Goal: Check status: Check status

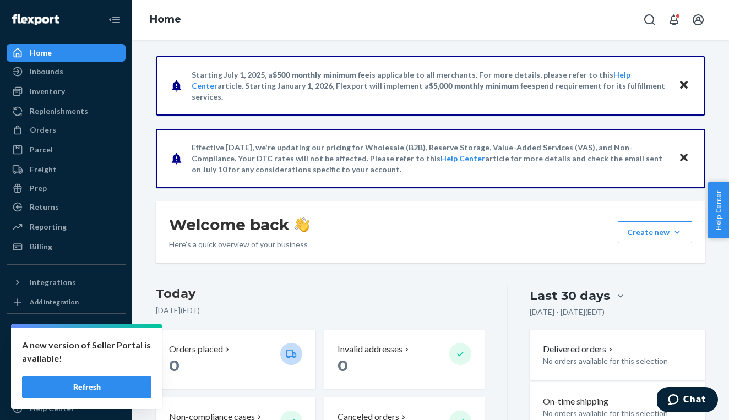
click at [136, 386] on button "Refresh" at bounding box center [86, 387] width 129 height 22
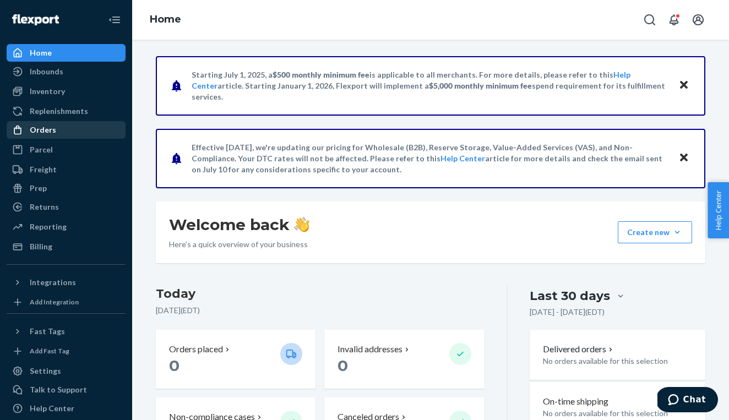
click at [91, 138] on link "Orders" at bounding box center [66, 130] width 119 height 18
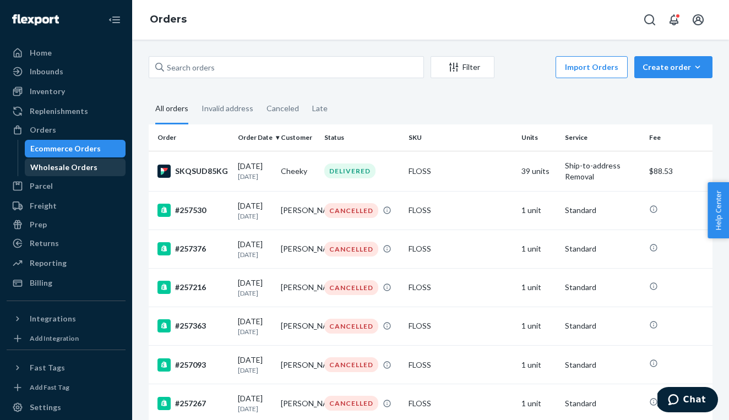
click at [83, 167] on div "Wholesale Orders" at bounding box center [63, 167] width 67 height 11
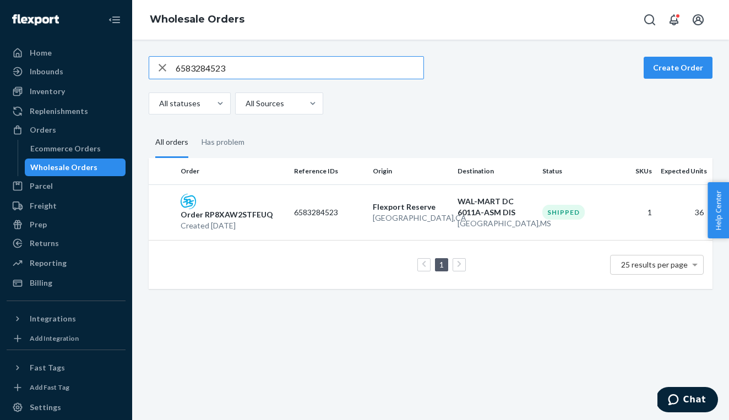
type input "6583284523"
click at [251, 221] on p "Created [DATE]" at bounding box center [227, 225] width 93 height 11
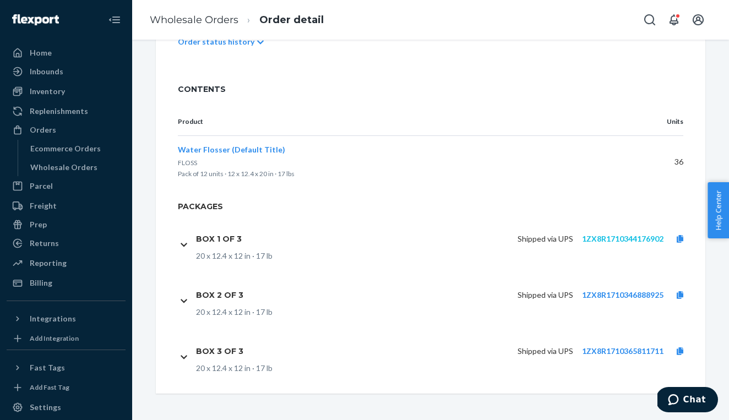
scroll to position [305, 0]
click at [600, 240] on link "1ZX8R1710344176902" at bounding box center [623, 238] width 82 height 9
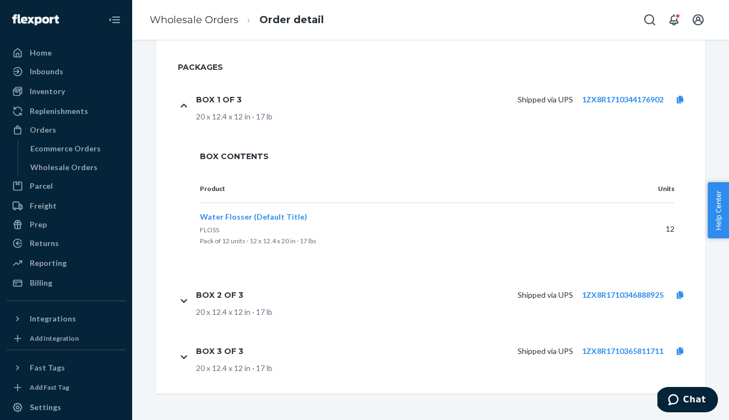
scroll to position [445, 0]
click at [602, 295] on link "1ZX8R1710346888925" at bounding box center [623, 294] width 82 height 9
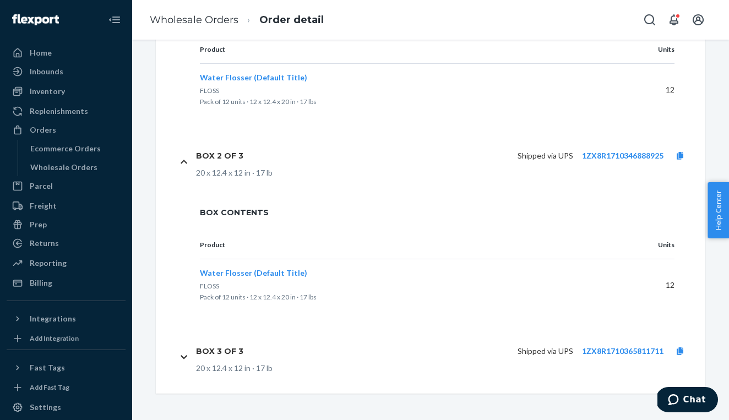
scroll to position [584, 0]
click at [593, 349] on link "1ZX8R1710365811711" at bounding box center [623, 351] width 82 height 9
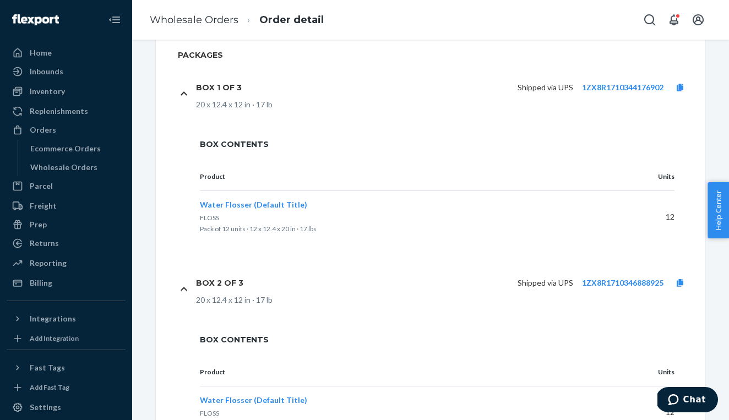
scroll to position [431, 0]
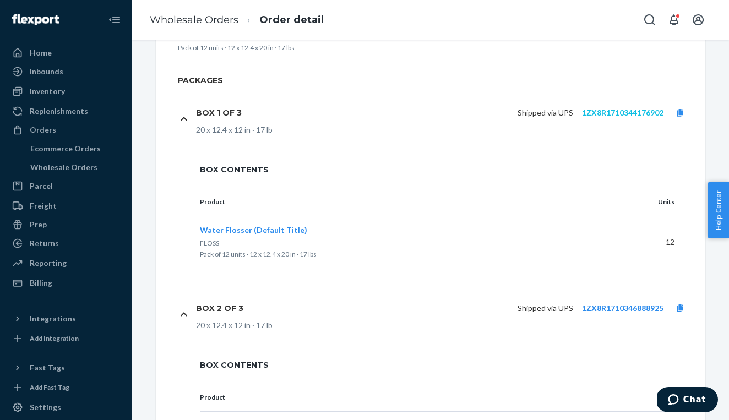
click at [621, 110] on link "1ZX8R1710344176902" at bounding box center [623, 112] width 82 height 9
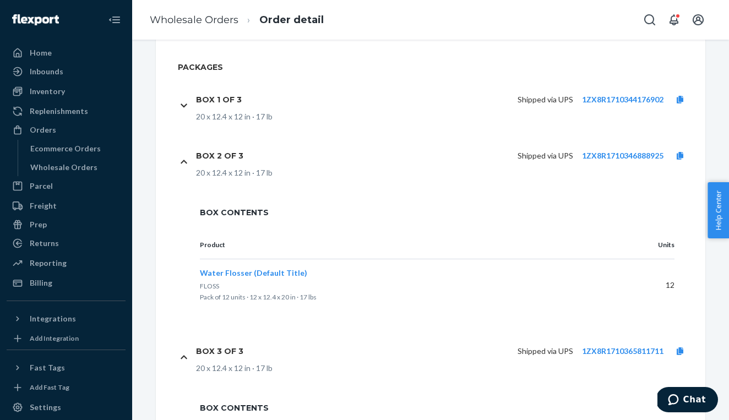
scroll to position [445, 0]
click at [597, 155] on link "1ZX8R1710346888925" at bounding box center [623, 155] width 82 height 9
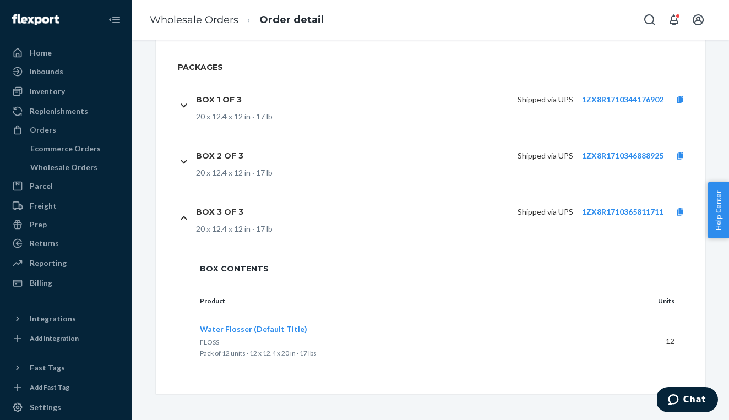
scroll to position [0, 0]
click at [630, 208] on link "1ZX8R1710365811711" at bounding box center [623, 211] width 82 height 9
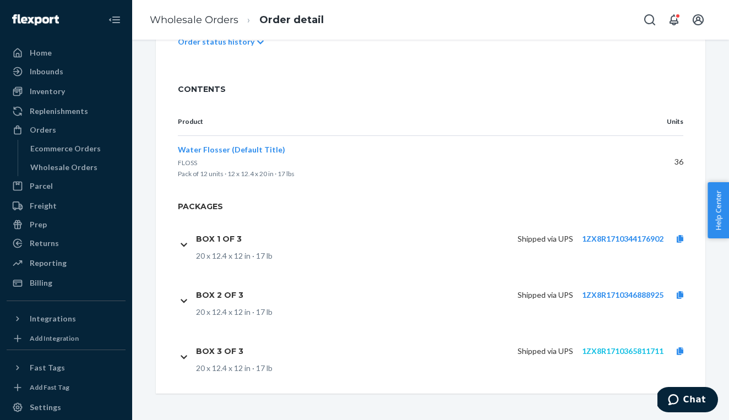
scroll to position [305, 0]
click at [33, 125] on div "Orders" at bounding box center [43, 130] width 26 height 11
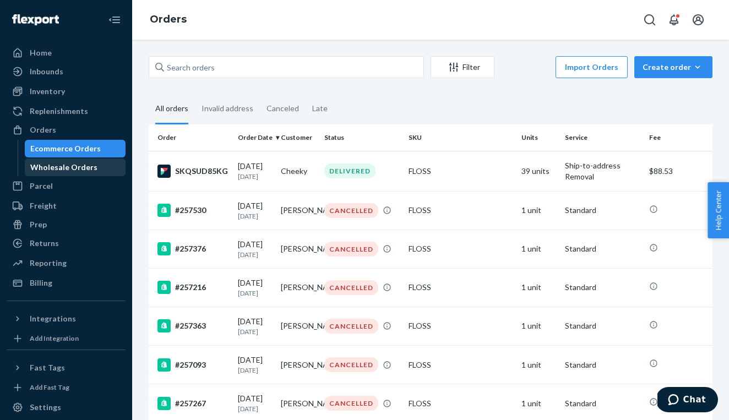
click at [48, 171] on div "Wholesale Orders" at bounding box center [63, 167] width 67 height 11
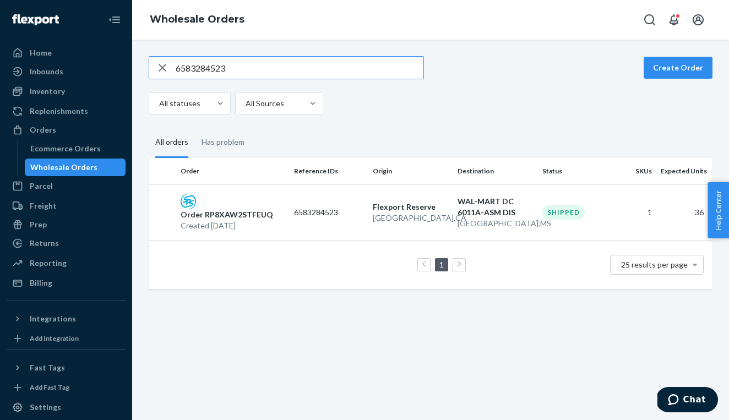
click at [232, 72] on input "6583284523" at bounding box center [300, 68] width 248 height 22
type input "\"
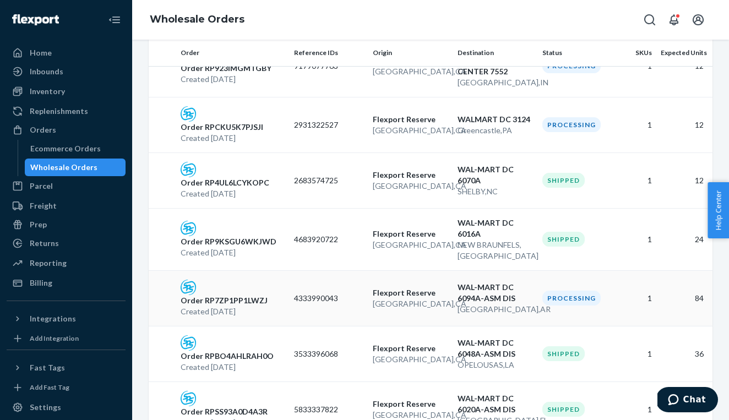
scroll to position [918, 0]
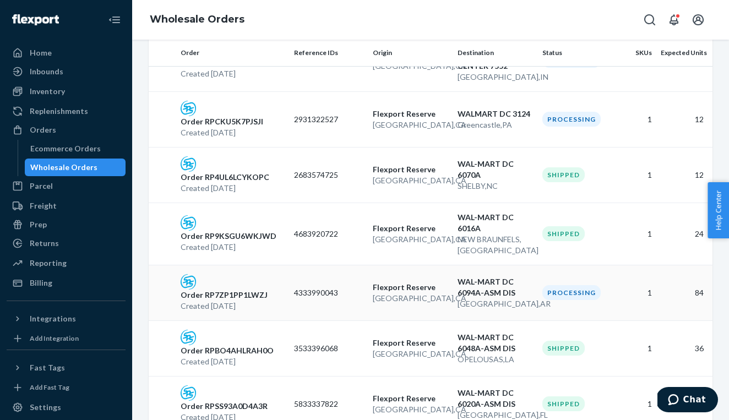
click at [312, 288] on p "4333990043" at bounding box center [329, 293] width 70 height 11
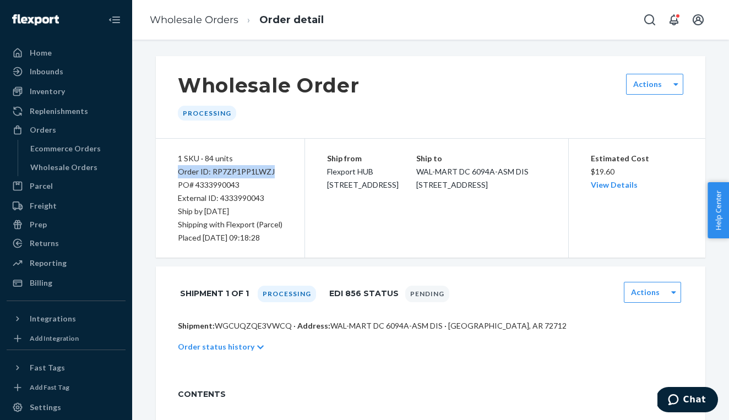
drag, startPoint x: 274, startPoint y: 173, endPoint x: 176, endPoint y: 174, distance: 98.6
click at [176, 174] on div "1 SKU · 84 units Order ID: RP7ZP1PP1LWZJ PO# 4333990043 External ID: 4333990043…" at bounding box center [230, 198] width 149 height 119
copy div "Order ID: RP7ZP1PP1LWZJ"
click at [37, 51] on div "Home" at bounding box center [41, 52] width 22 height 11
